Goal: Navigation & Orientation: Go to known website

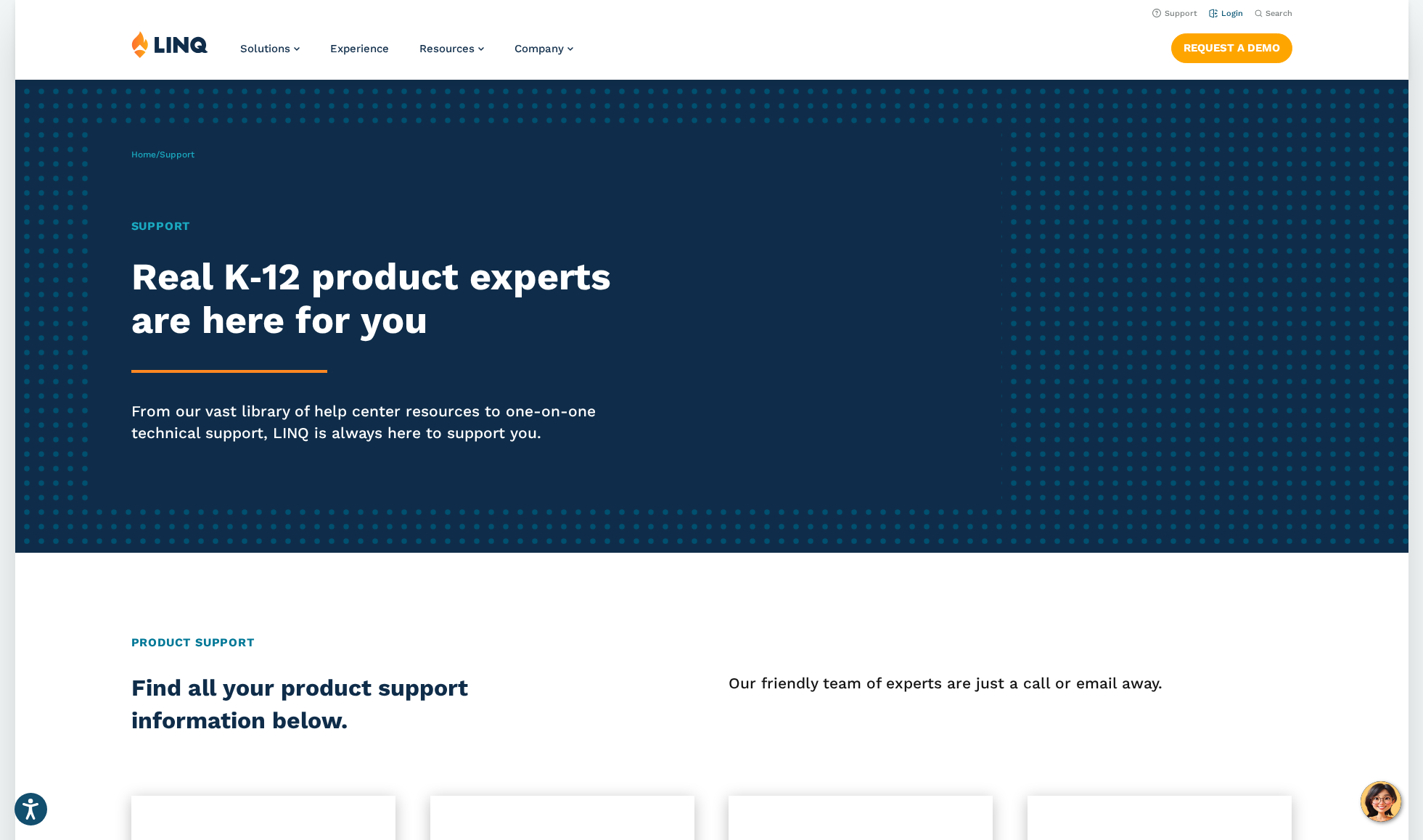
click at [1222, 14] on link "Login" at bounding box center [1225, 14] width 34 height 10
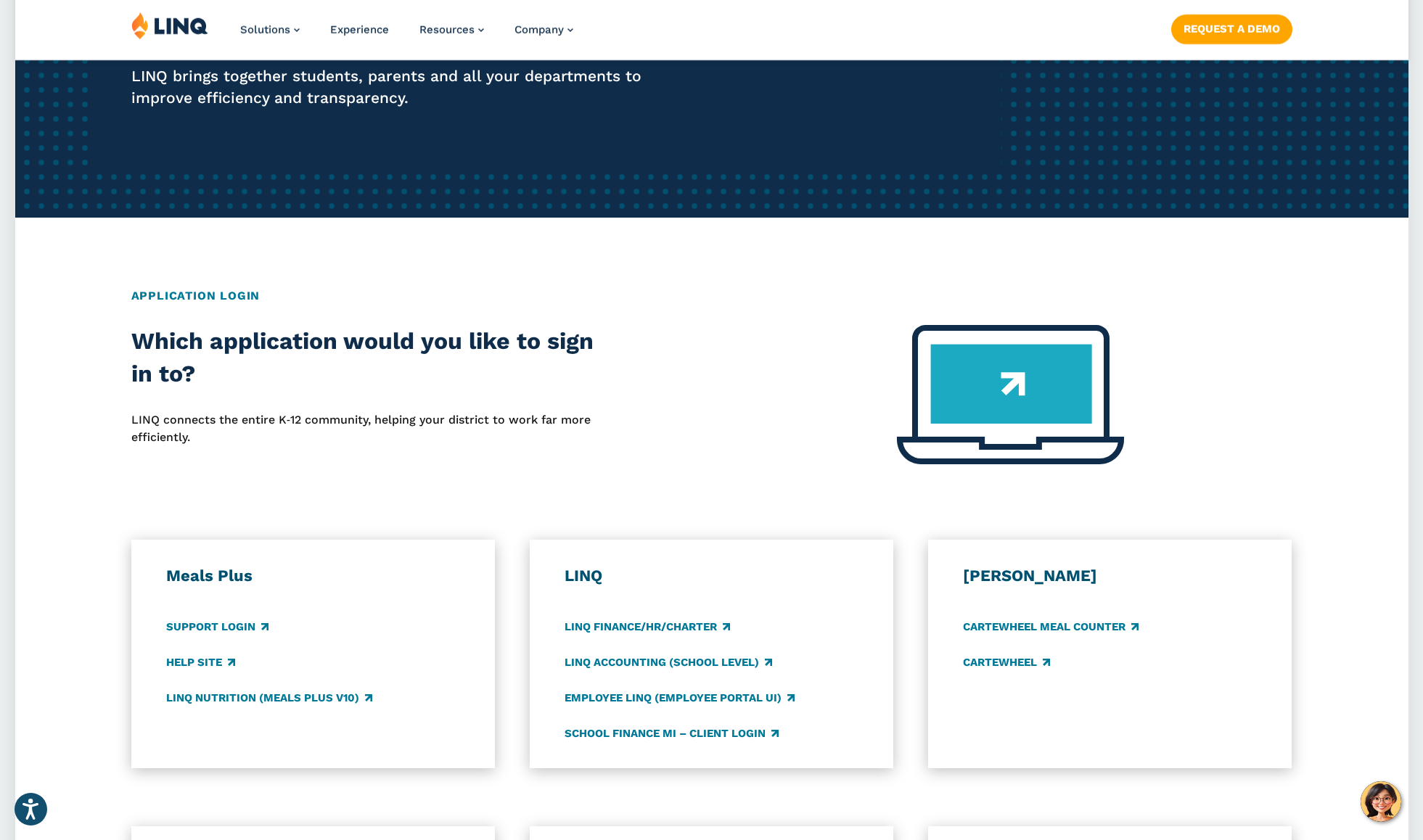
scroll to position [336, 0]
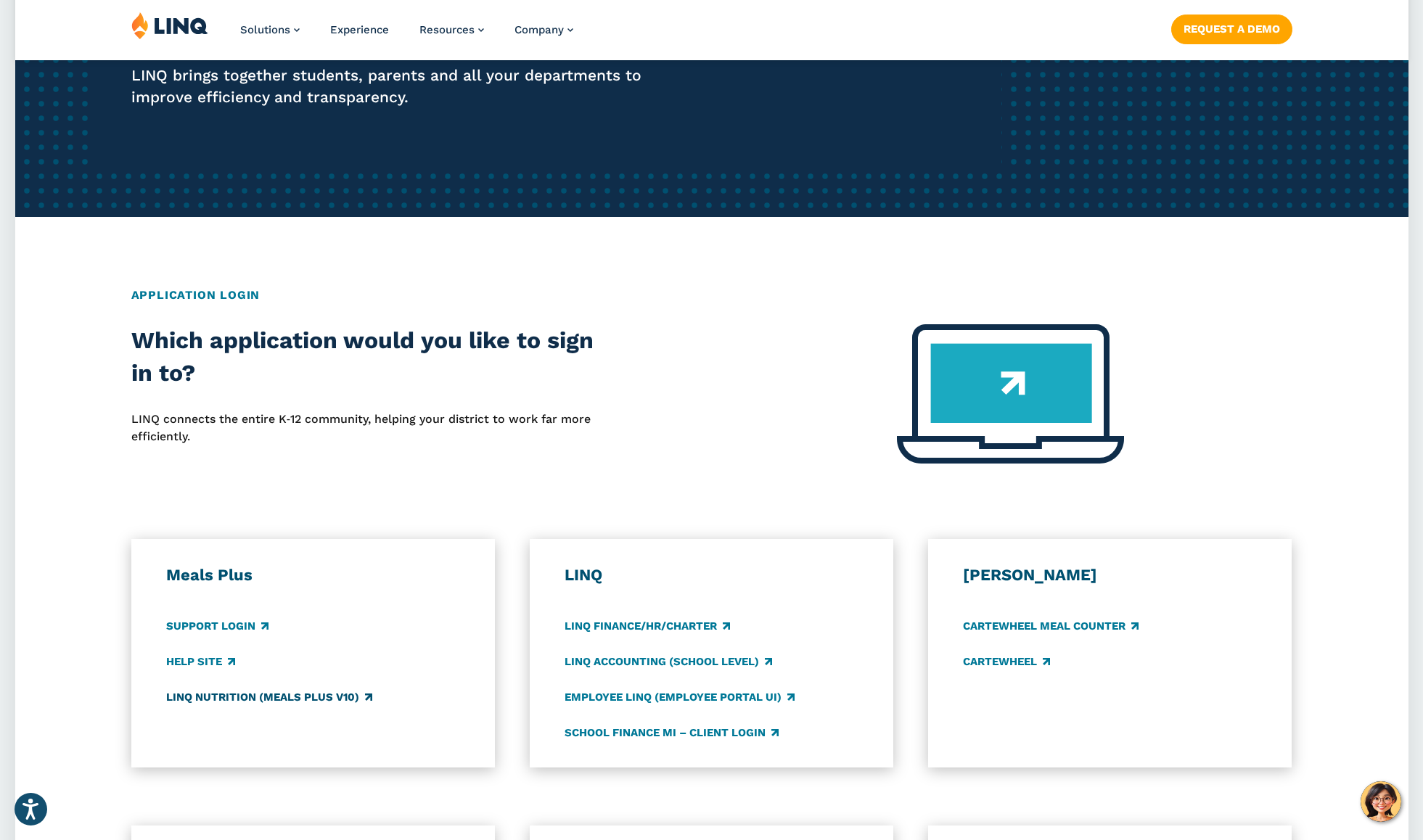
click at [263, 702] on link "LINQ Nutrition (Meals Plus v10)" at bounding box center [269, 697] width 207 height 16
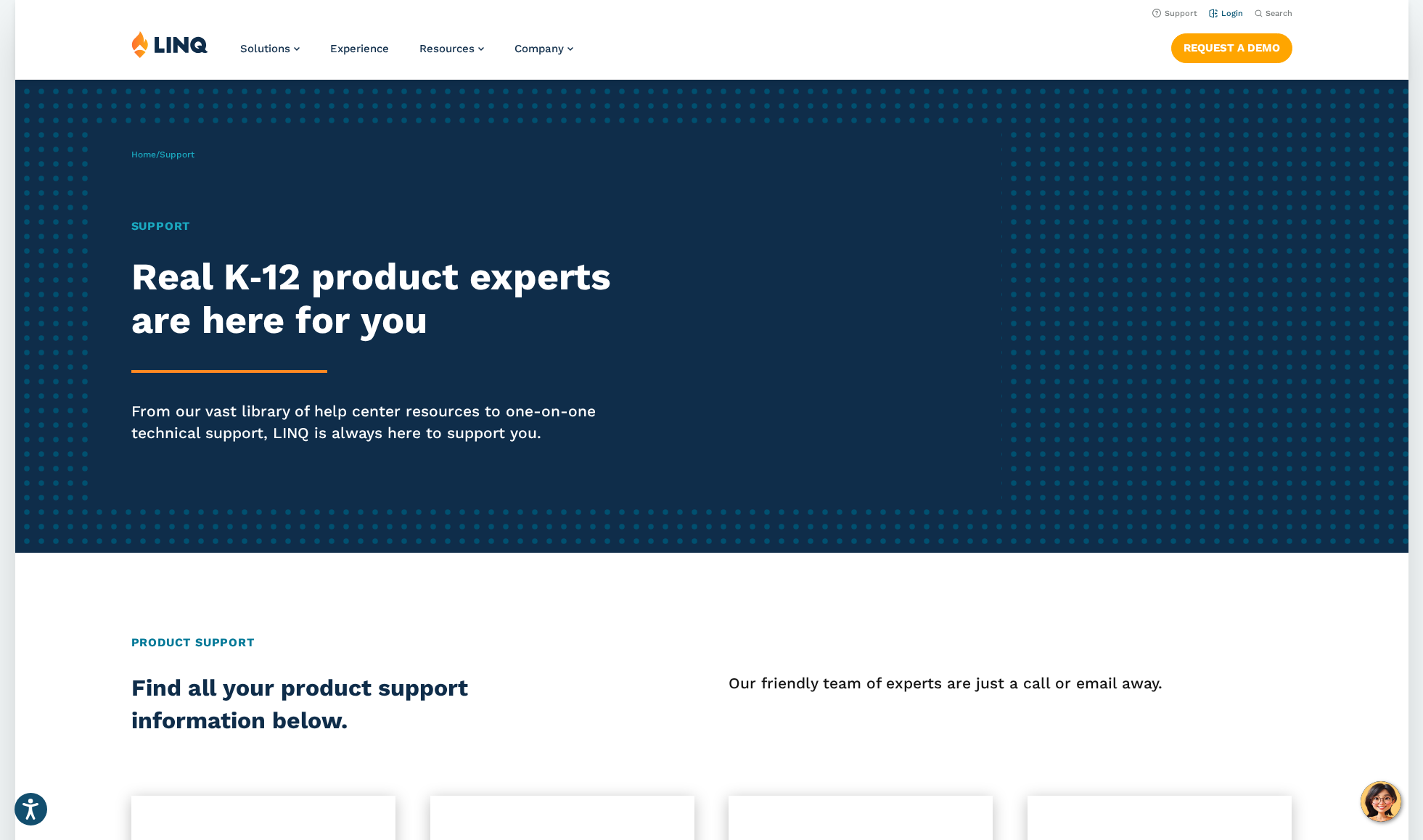
click at [1232, 13] on link "Login" at bounding box center [1225, 14] width 34 height 10
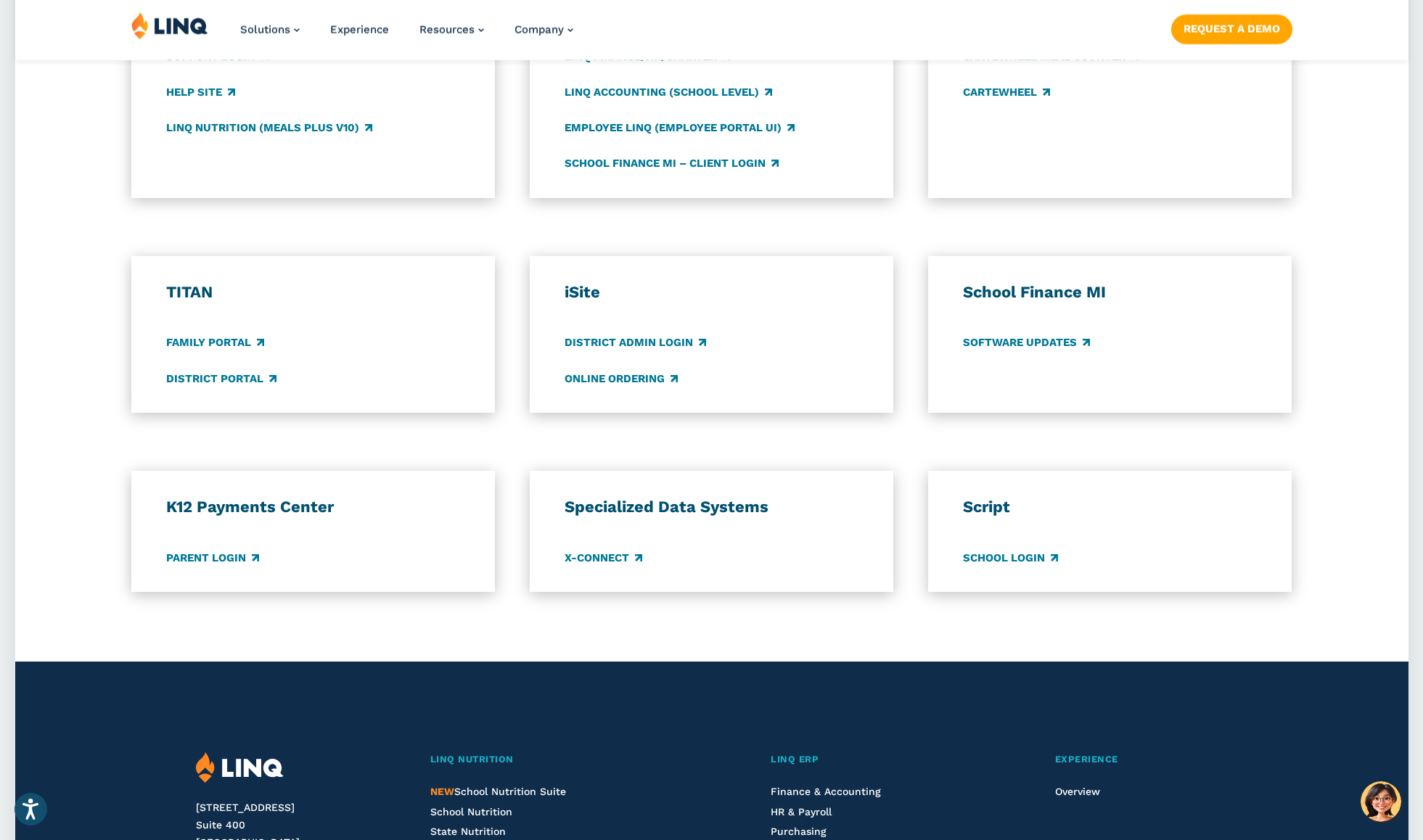
scroll to position [907, 0]
click at [241, 376] on link "District Portal" at bounding box center [220, 378] width 110 height 16
